Goal: Register for event/course

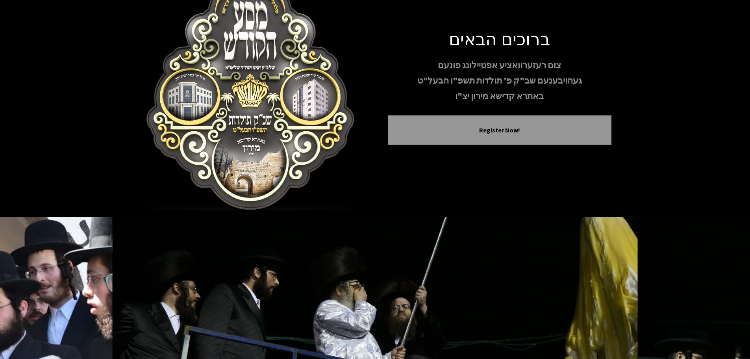
scroll to position [81, 0]
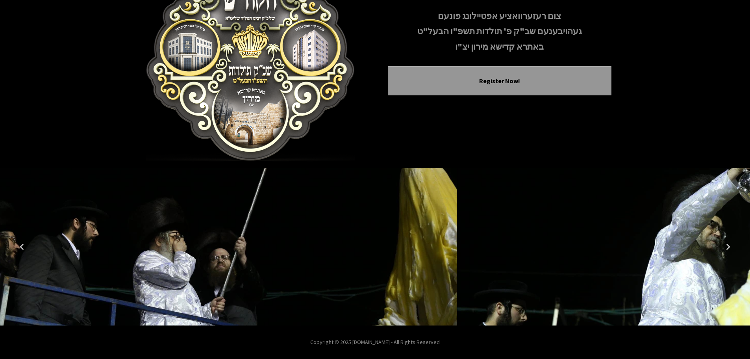
click at [728, 248] on icon "Next image" at bounding box center [728, 246] width 6 height 6
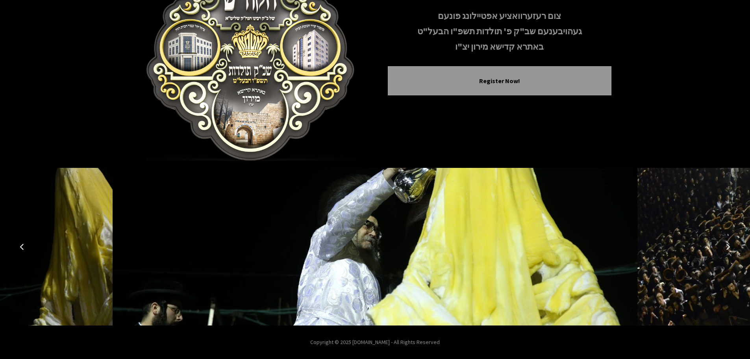
click at [728, 248] on icon "Next image" at bounding box center [728, 246] width 6 height 6
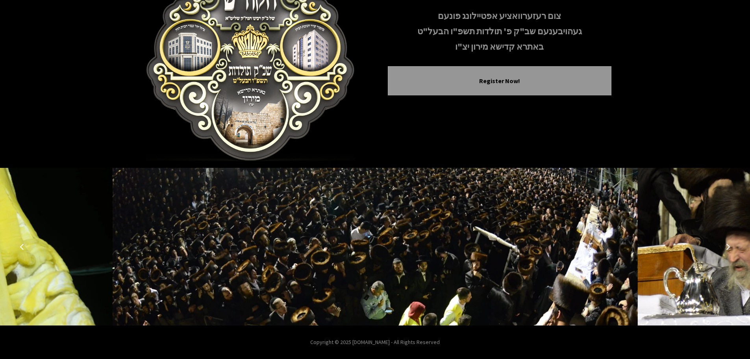
click at [729, 248] on icon "Next image" at bounding box center [728, 246] width 6 height 6
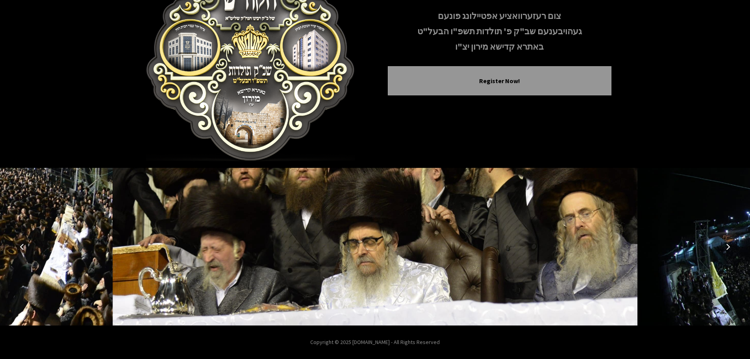
click at [729, 248] on icon "Next image" at bounding box center [728, 246] width 6 height 6
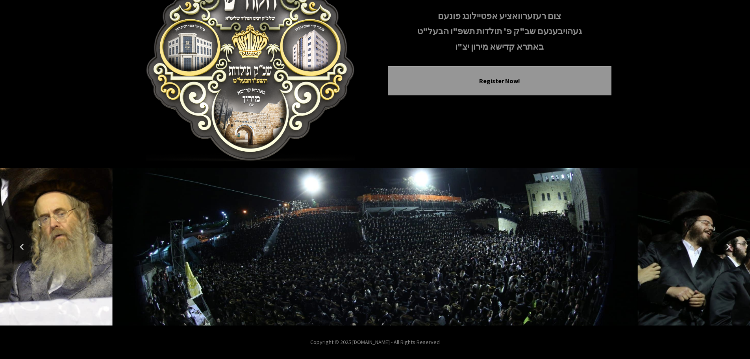
click at [729, 248] on icon "Next image" at bounding box center [728, 246] width 6 height 6
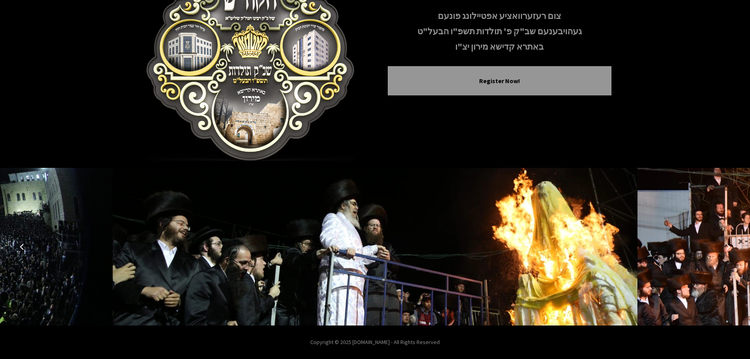
click at [729, 248] on icon "Next image" at bounding box center [728, 246] width 6 height 6
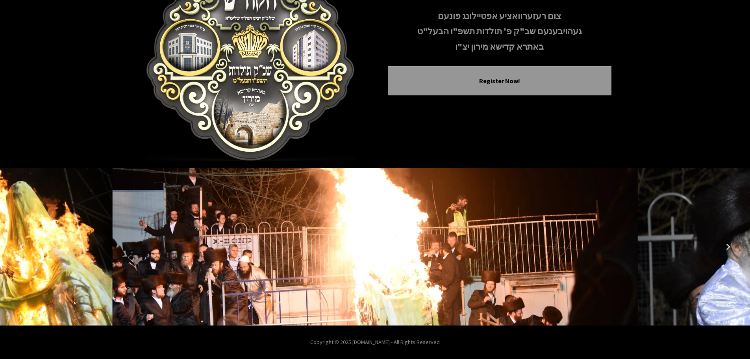
click at [729, 248] on icon "Next image" at bounding box center [728, 246] width 6 height 6
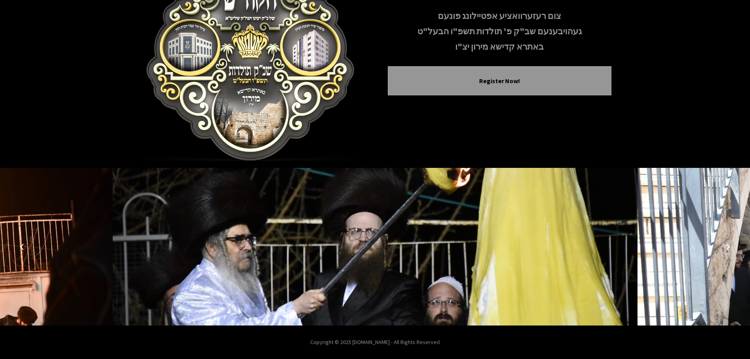
click at [729, 248] on icon "Next image" at bounding box center [728, 246] width 6 height 6
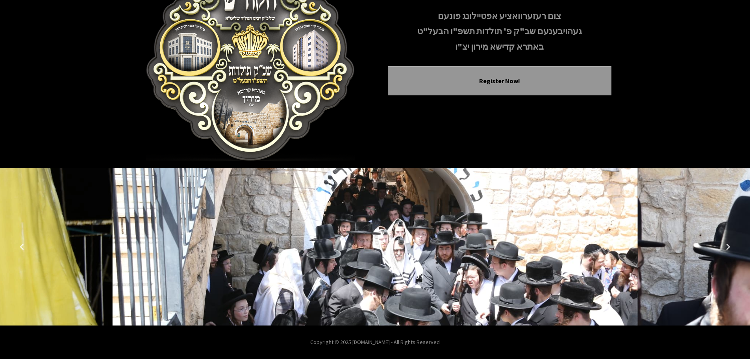
click at [729, 248] on icon "Next image" at bounding box center [728, 246] width 6 height 6
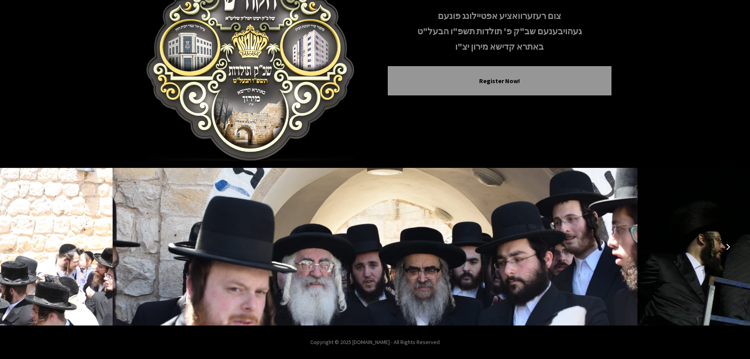
click at [729, 248] on icon "Next image" at bounding box center [728, 246] width 6 height 6
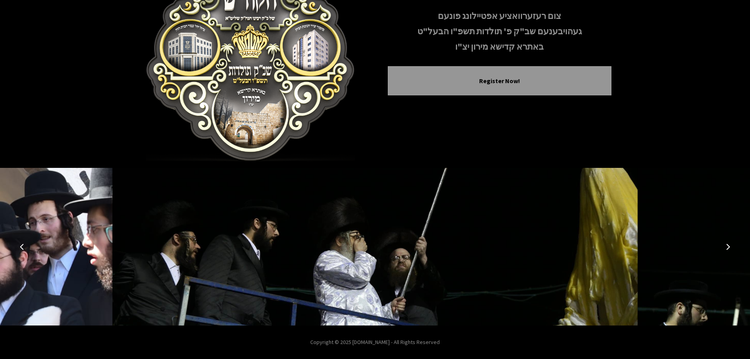
click at [729, 248] on icon "Next image" at bounding box center [728, 246] width 6 height 6
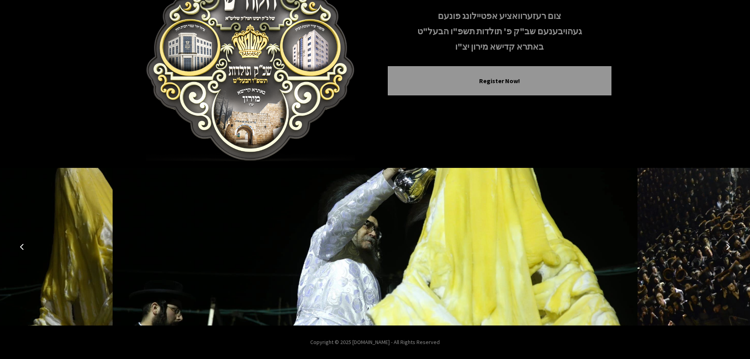
click at [729, 248] on icon "Next image" at bounding box center [728, 246] width 6 height 6
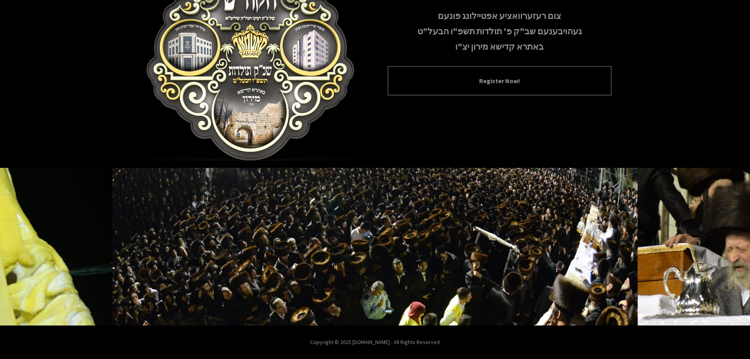
click at [490, 85] on button "Register Now!" at bounding box center [500, 80] width 204 height 9
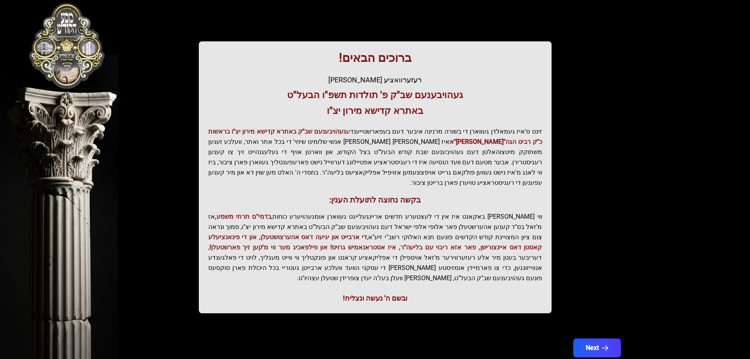
scroll to position [97, 0]
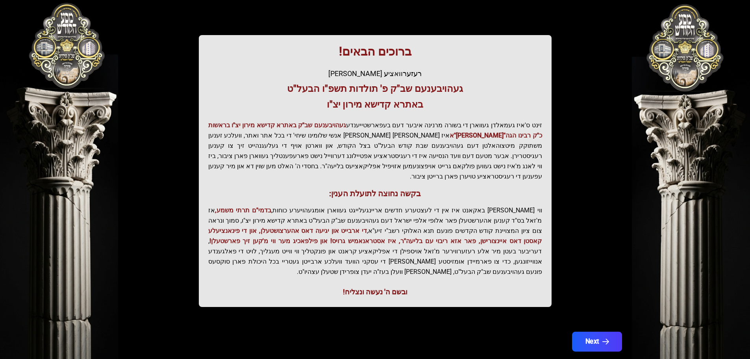
click at [591, 332] on button "Next" at bounding box center [597, 342] width 50 height 20
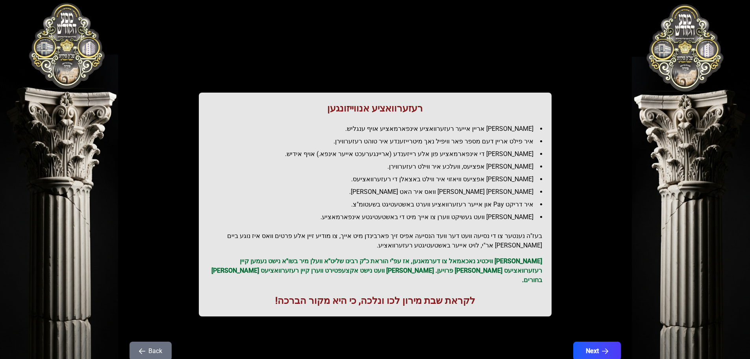
scroll to position [0, 0]
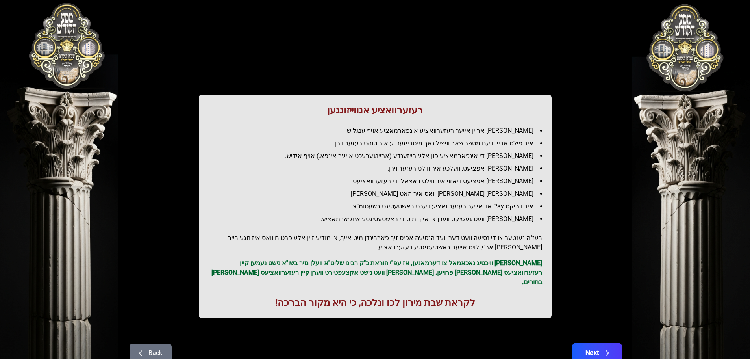
click at [593, 343] on button "Next" at bounding box center [597, 353] width 50 height 20
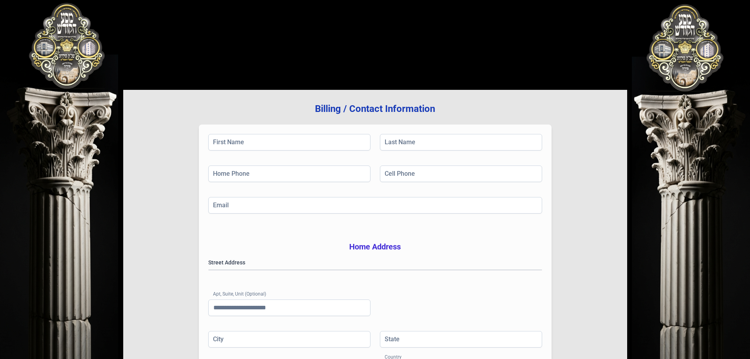
scroll to position [129, 0]
